Goal: Navigation & Orientation: Find specific page/section

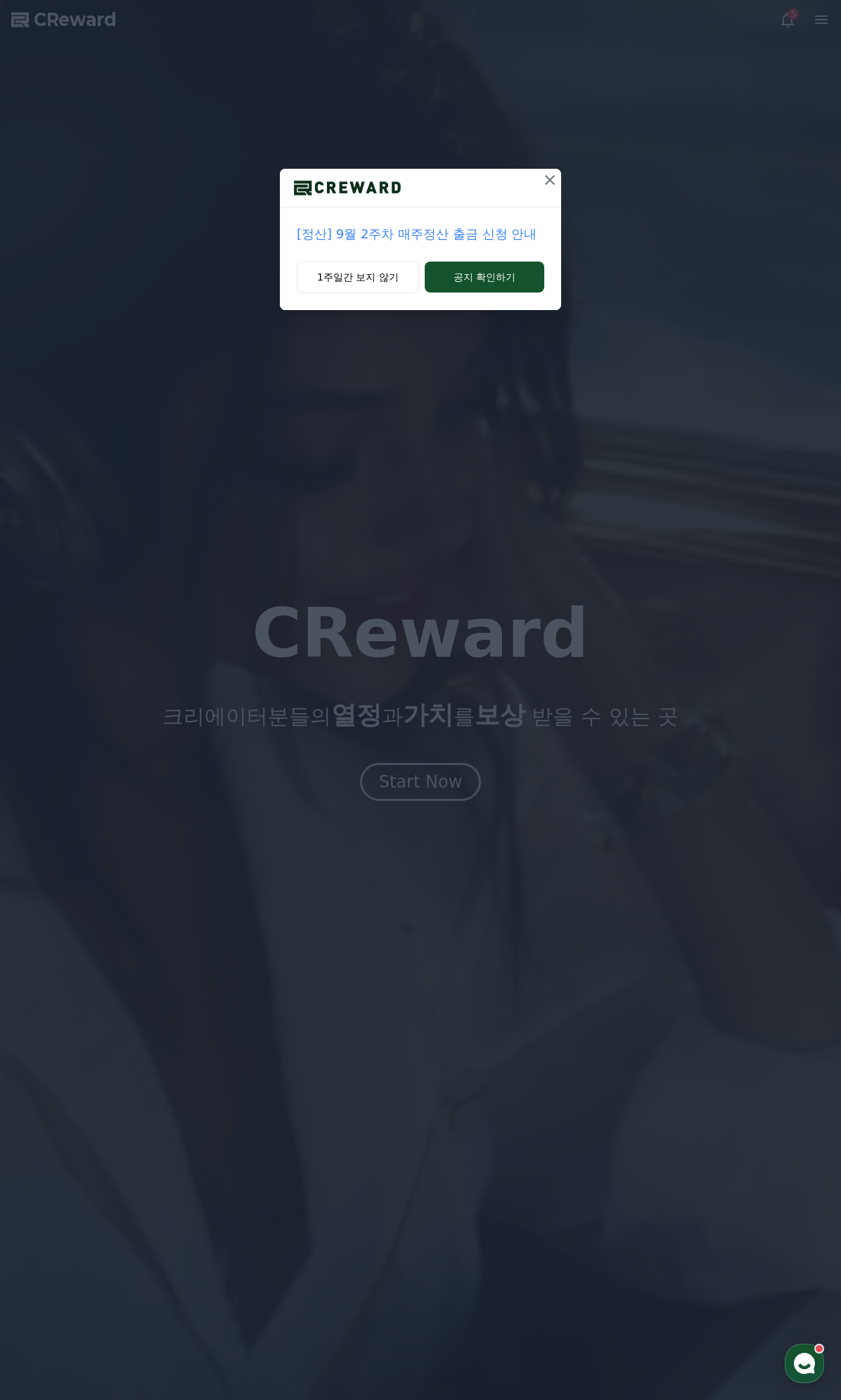
click at [337, 294] on div "1주일간 보지 않기 공지 확인하기" at bounding box center [421, 285] width 282 height 49
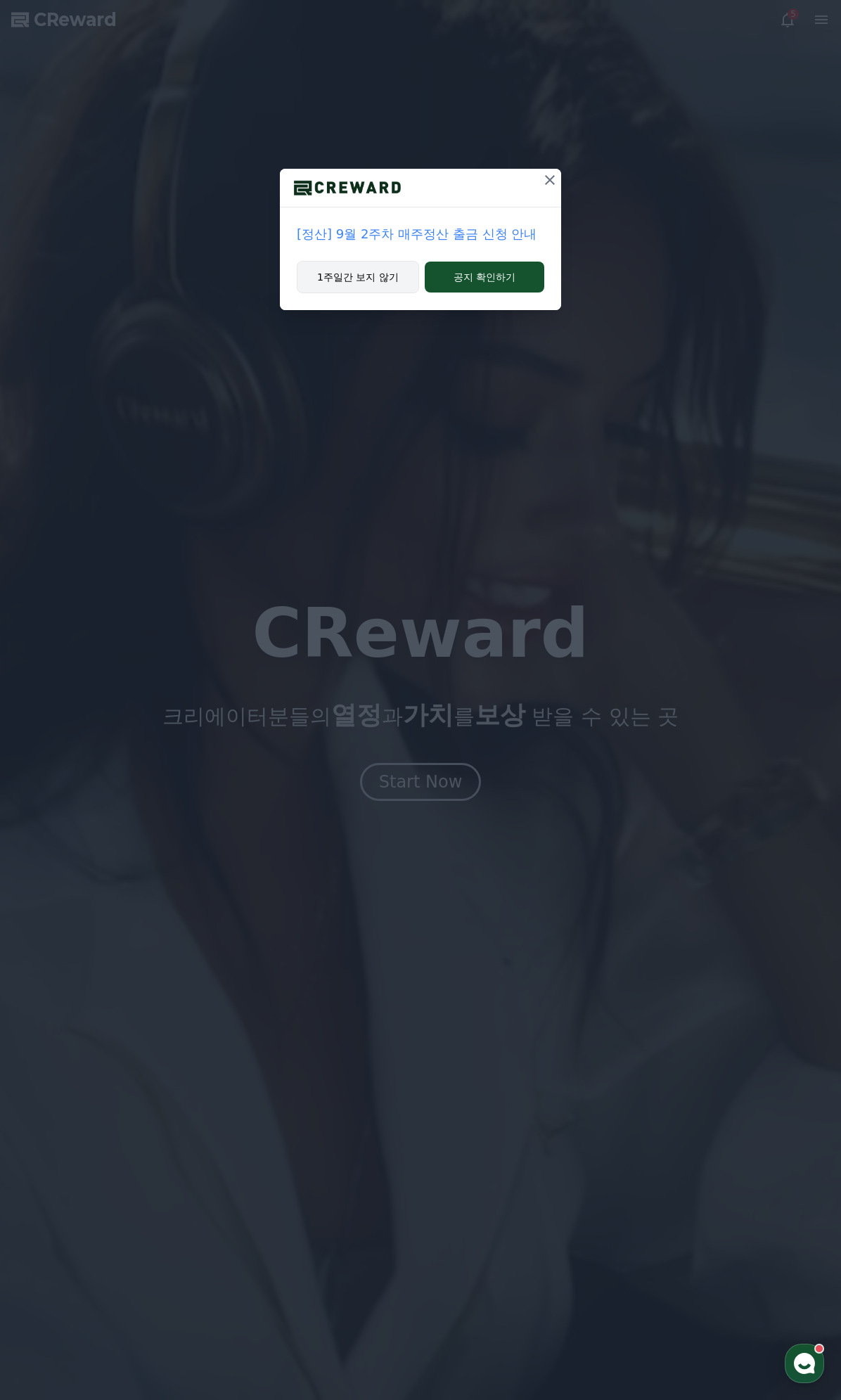
click at [347, 289] on button "1주일간 보지 않기" at bounding box center [358, 277] width 122 height 32
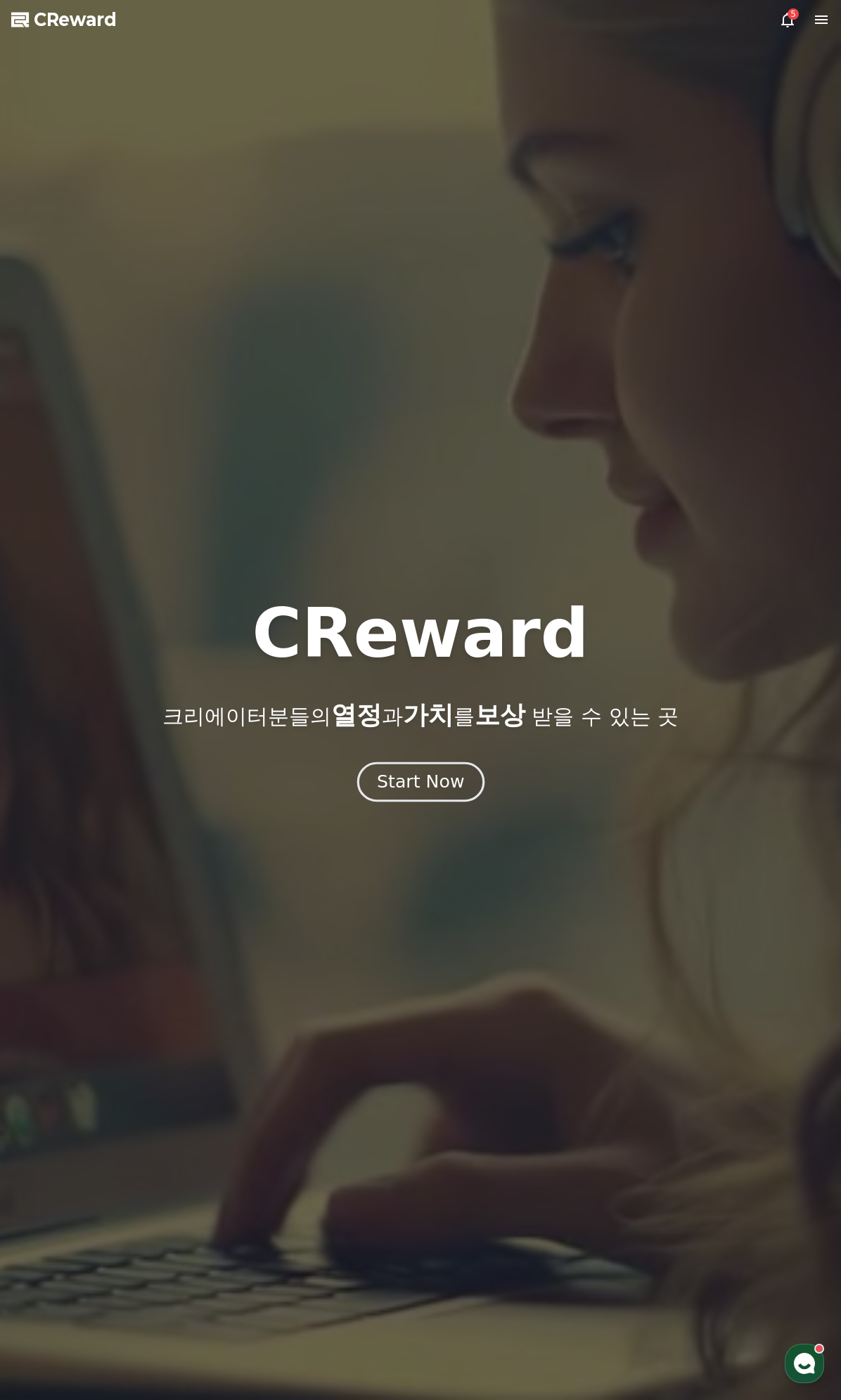
click at [416, 772] on div "Start Now" at bounding box center [421, 781] width 87 height 24
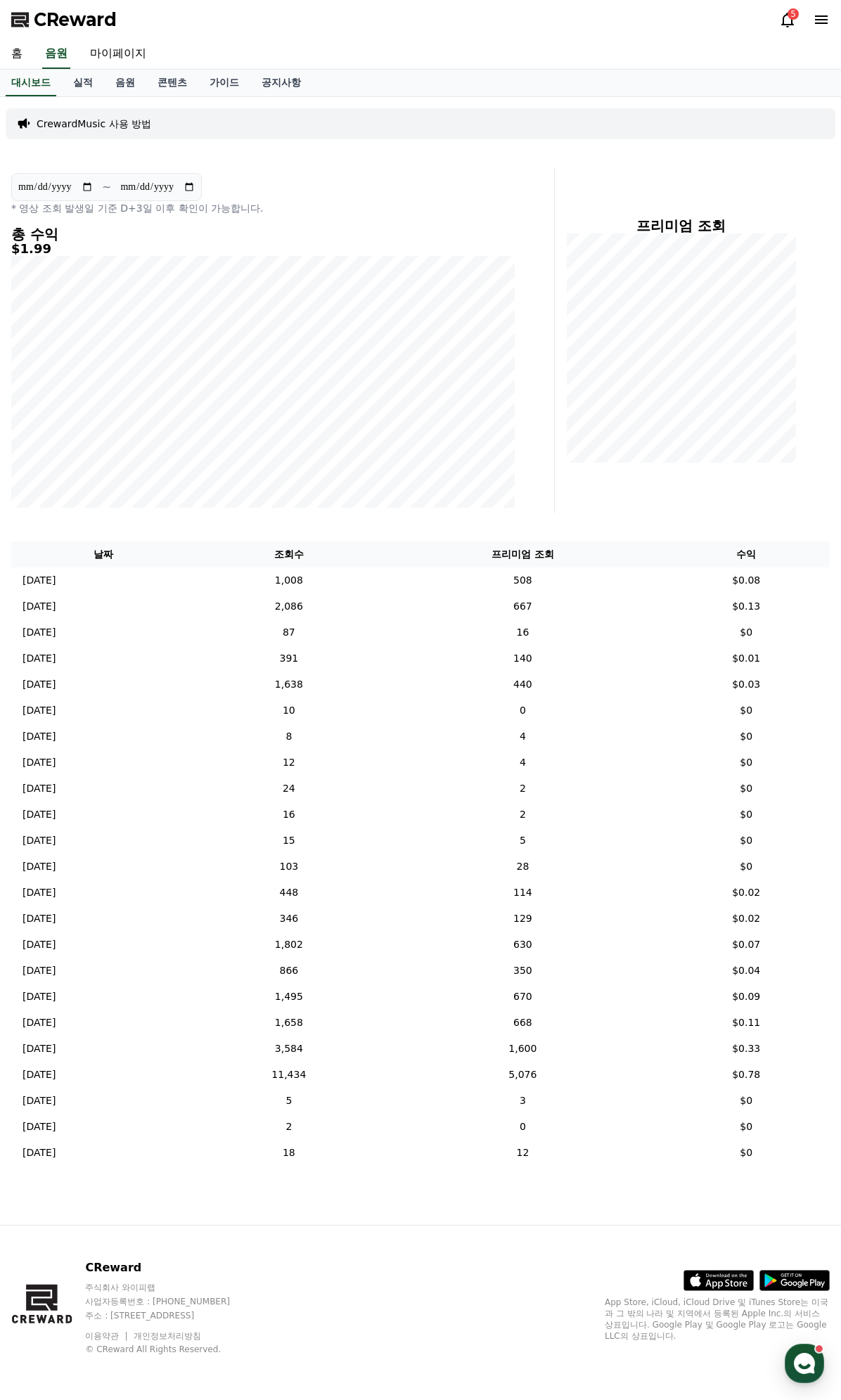
click at [789, 30] on div "5" at bounding box center [804, 19] width 51 height 22
click at [790, 22] on icon at bounding box center [787, 20] width 17 height 17
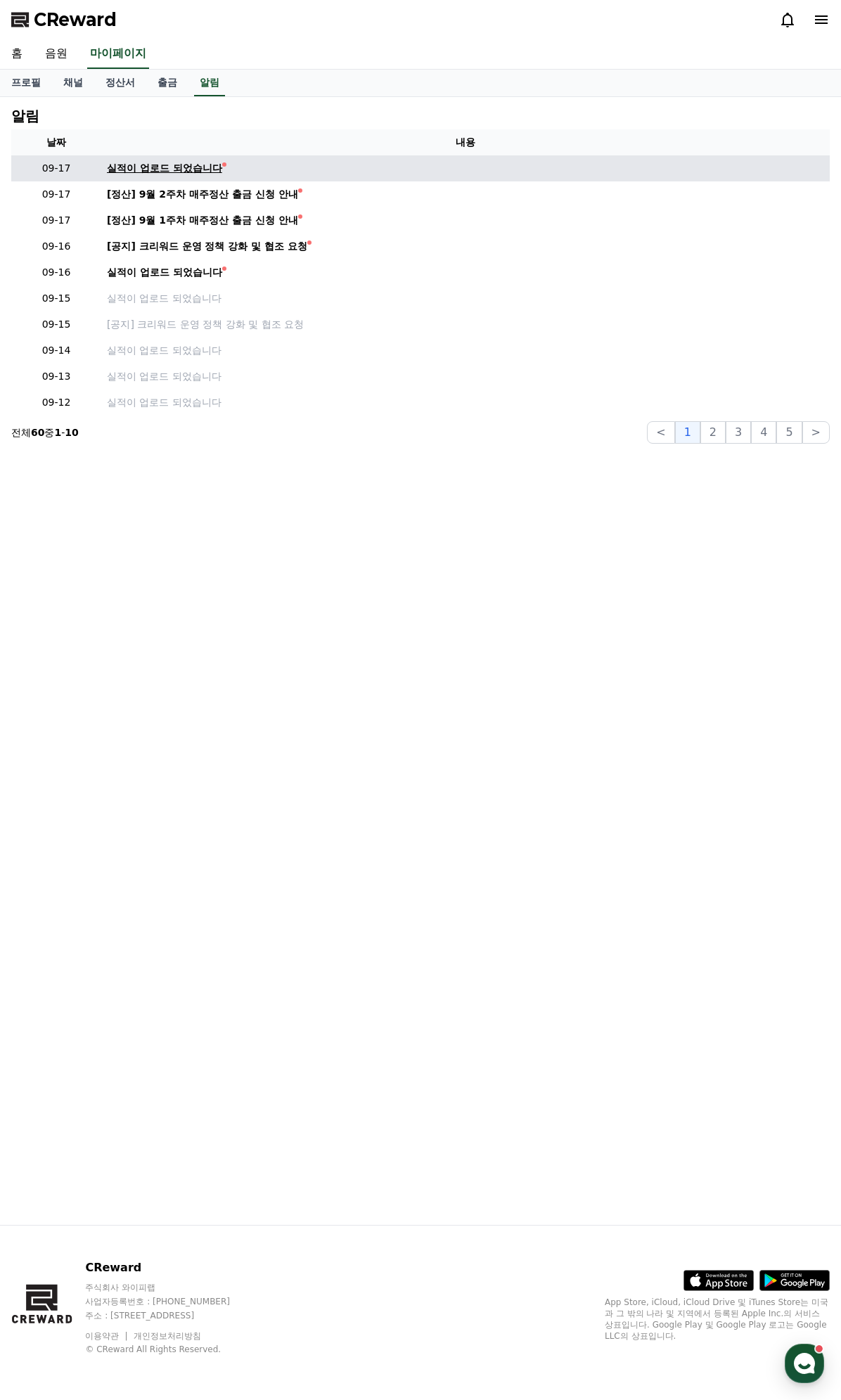
click at [173, 164] on div "실적이 업로드 되었습니다" at bounding box center [165, 168] width 116 height 15
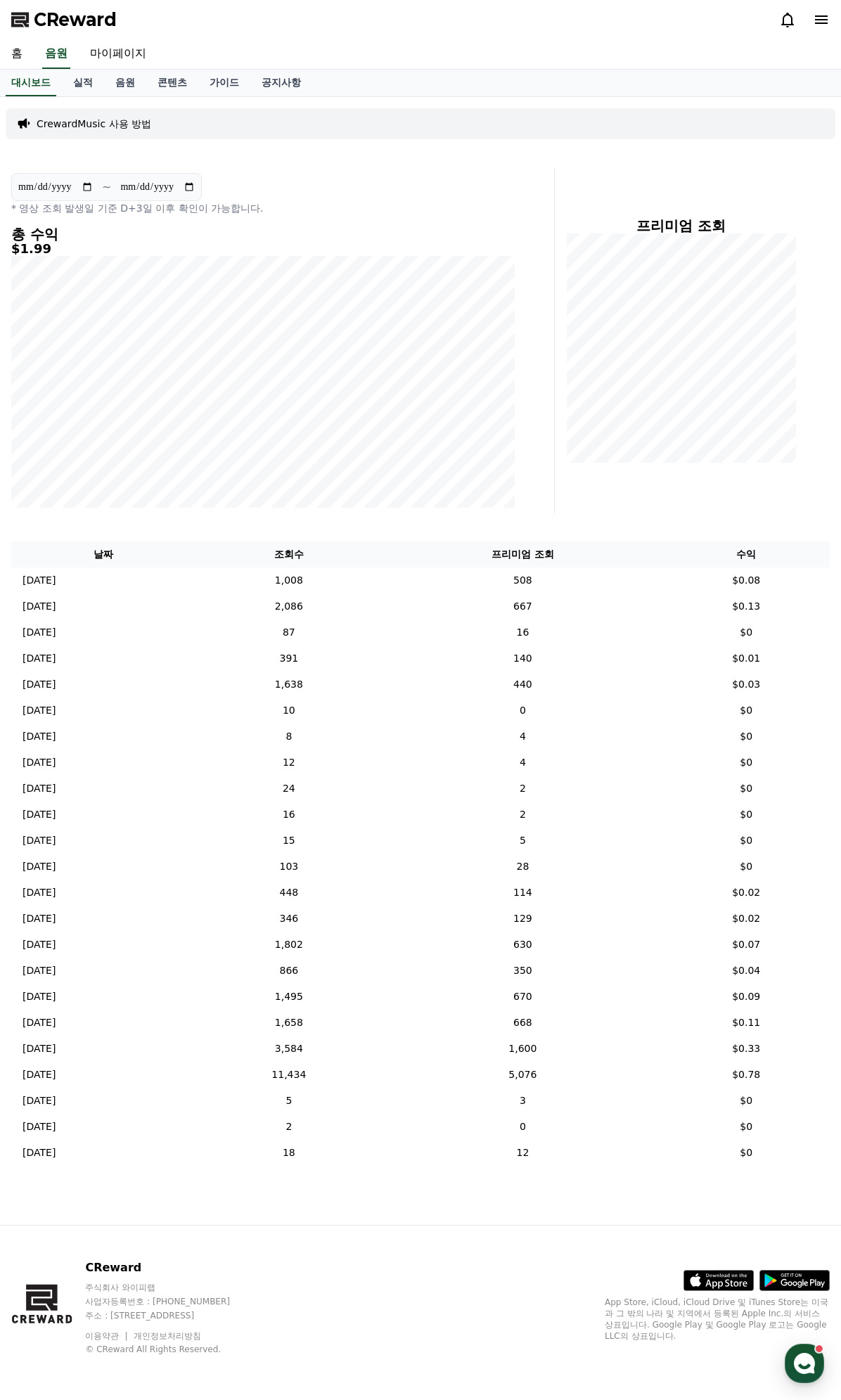
click at [90, 21] on span "CReward" at bounding box center [75, 19] width 83 height 22
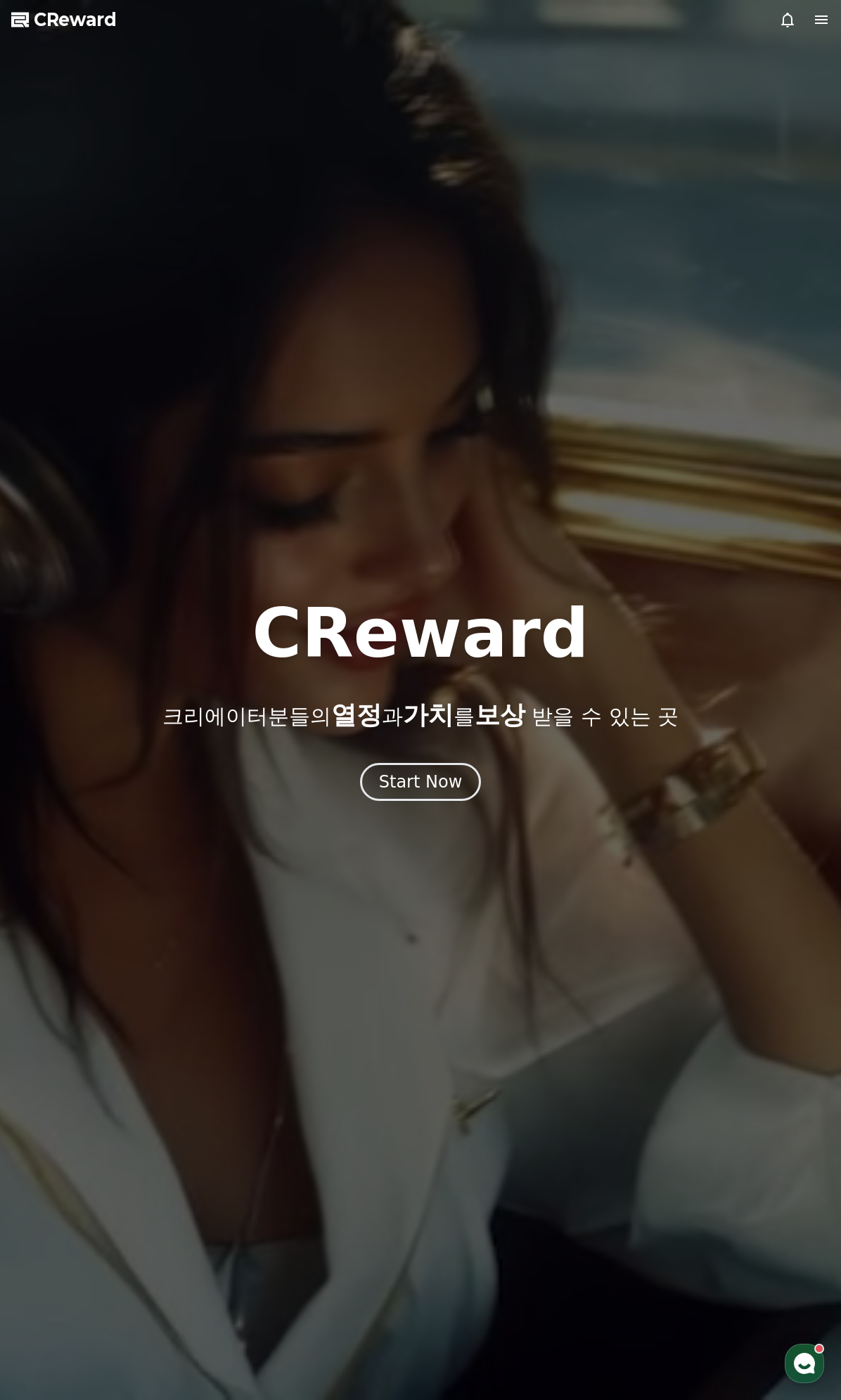
click at [97, 29] on span "CReward" at bounding box center [75, 19] width 83 height 22
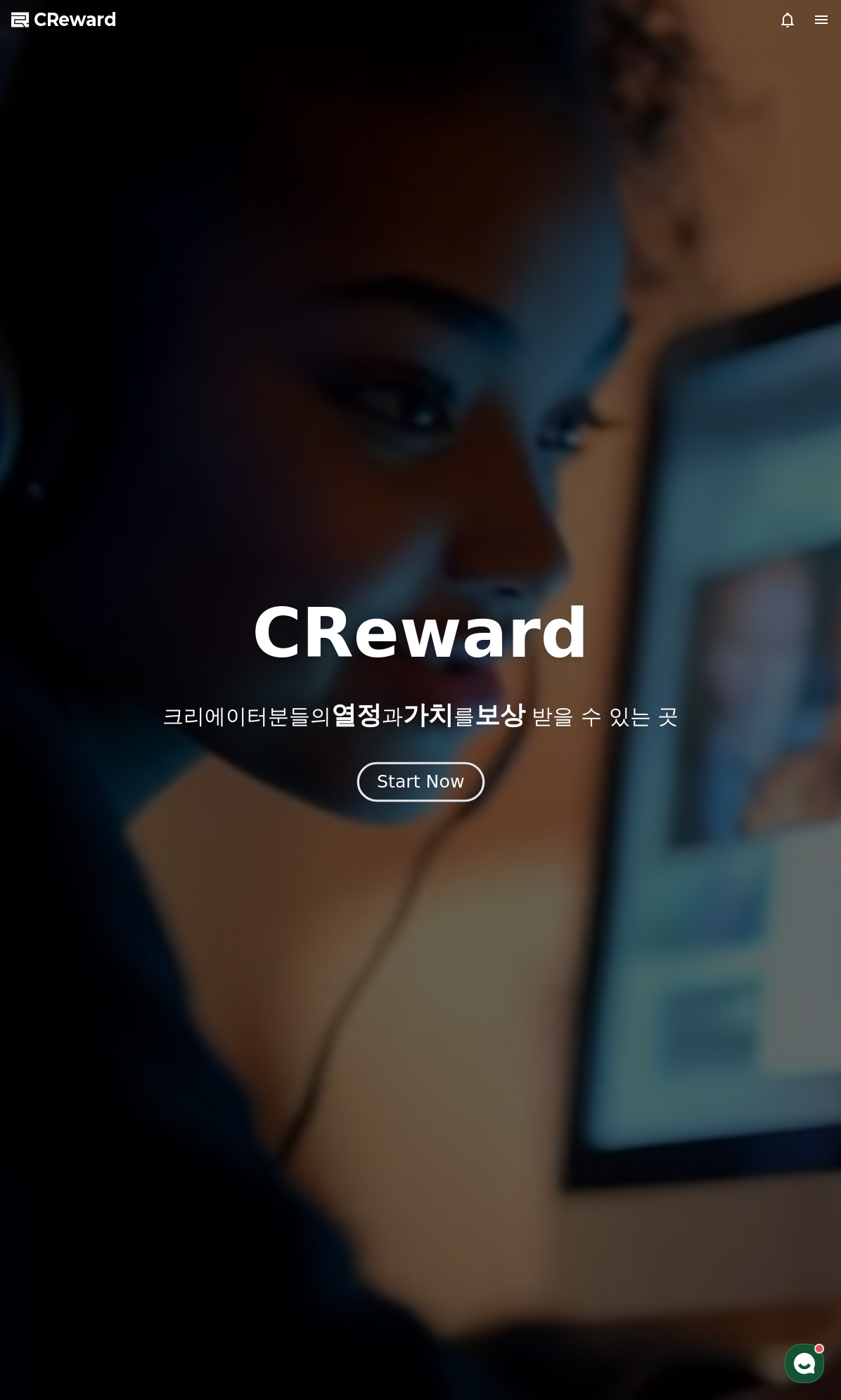
click at [432, 788] on div "Start Now" at bounding box center [421, 781] width 87 height 24
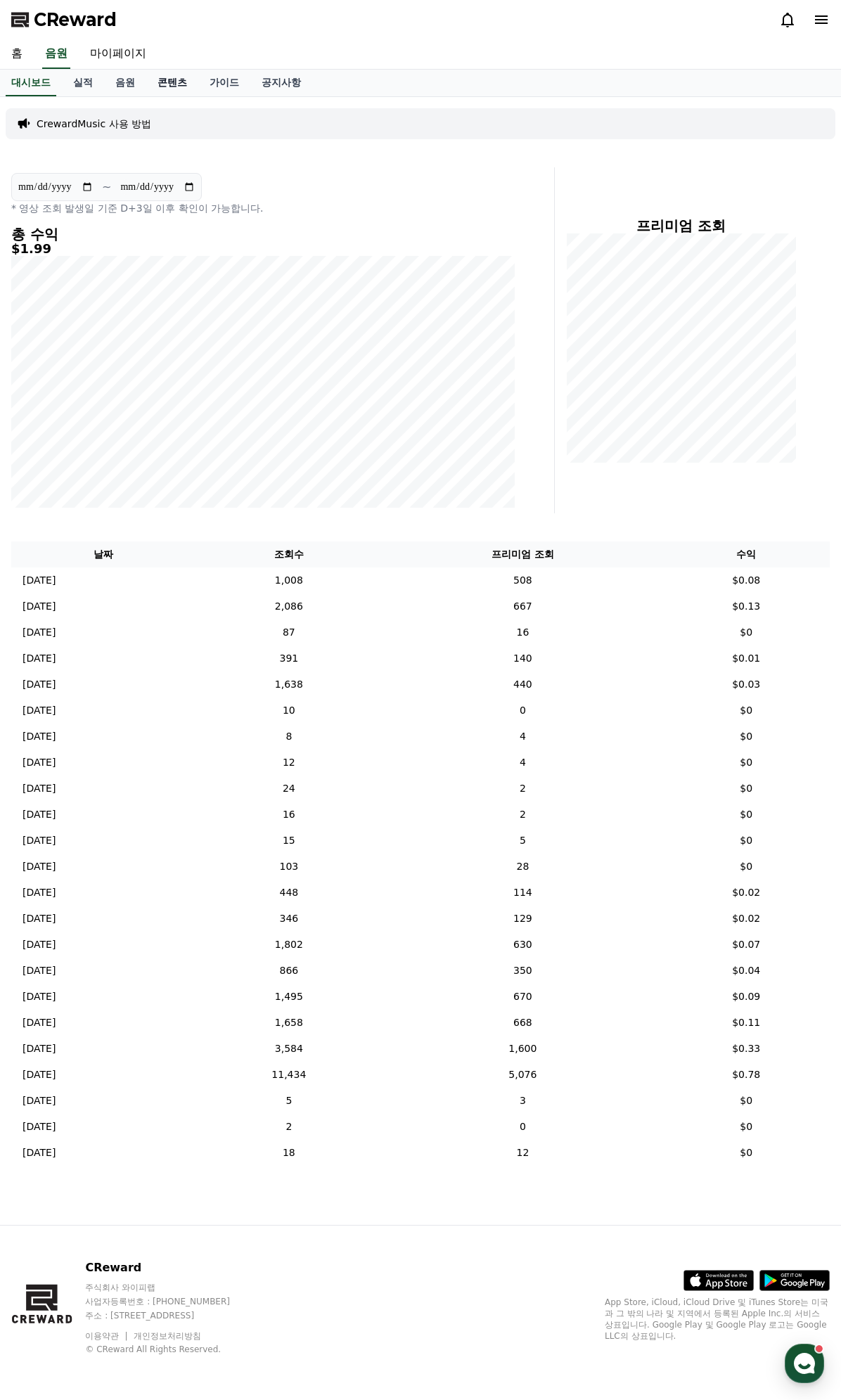
click at [158, 83] on link "콘텐츠" at bounding box center [172, 83] width 52 height 27
